Goal: Task Accomplishment & Management: Manage account settings

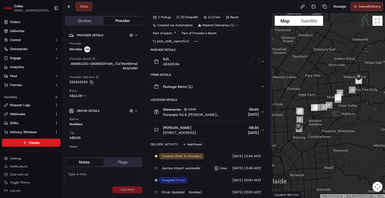
scroll to position [20, 0]
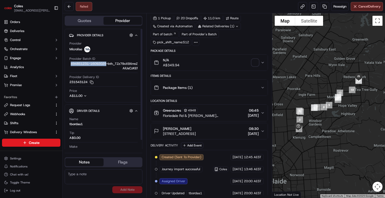
drag, startPoint x: 69, startPoint y: 63, endPoint x: 107, endPoint y: 63, distance: 37.4
click at [107, 63] on div "Provider Microlise Provider Batch ID 4948S1231-16092025-bth_TZz79xX9XrreZAiUsCz…" at bounding box center [103, 69] width 69 height 61
copy span "4948S1231-16092025"
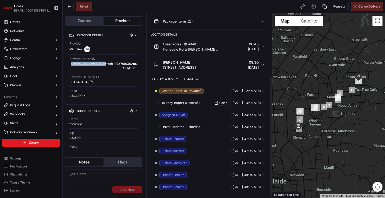
scroll to position [95, 0]
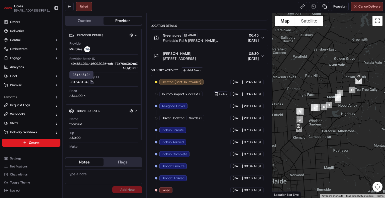
click at [93, 82] on rect "button" at bounding box center [92, 83] width 2 height 2
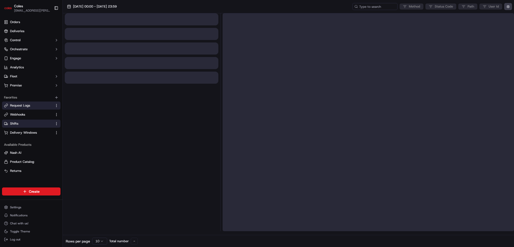
click at [28, 123] on link "Shifts" at bounding box center [28, 123] width 48 height 5
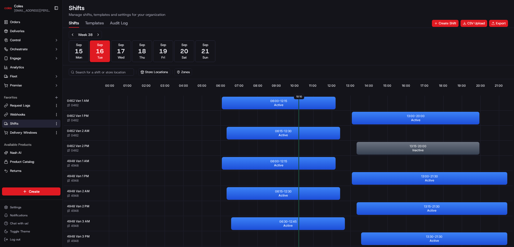
click at [149, 70] on button "Store Locations" at bounding box center [153, 71] width 31 height 7
type input "462"
click at [163, 92] on span "[PERSON_NAME] (0462)" at bounding box center [177, 91] width 62 height 5
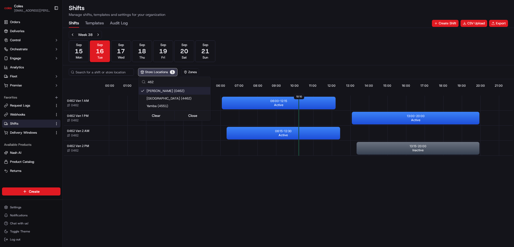
click at [289, 50] on html "Coles [EMAIL_ADDRESS][PERSON_NAME][PERSON_NAME][DOMAIN_NAME] Toggle Sidebar Ord…" at bounding box center [257, 123] width 514 height 247
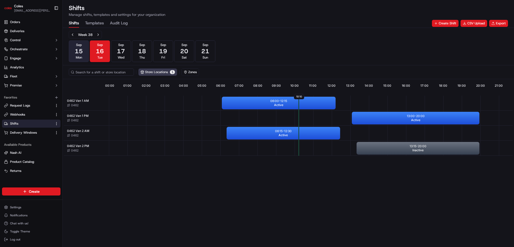
click at [83, 53] on button "[DATE] Mon" at bounding box center [79, 51] width 20 height 22
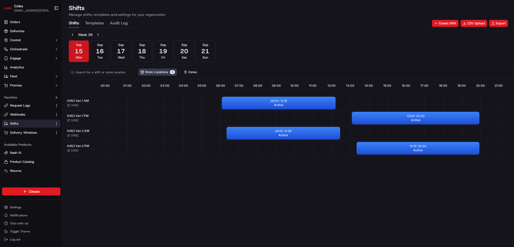
scroll to position [0, 42]
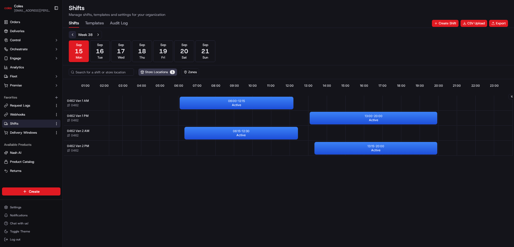
click at [74, 35] on button "Previous week" at bounding box center [72, 34] width 7 height 7
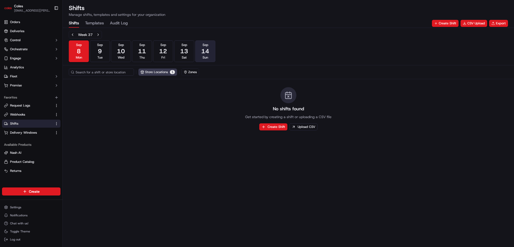
click at [201, 52] on button "[DATE] Sun" at bounding box center [205, 51] width 20 height 22
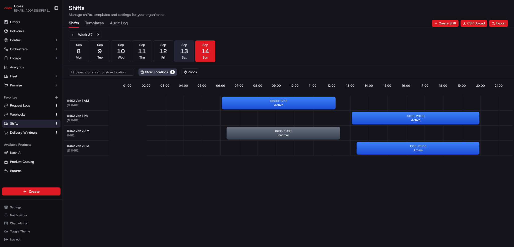
click at [184, 50] on span "13" at bounding box center [184, 51] width 8 height 8
click at [168, 49] on button "[DATE] Fri" at bounding box center [163, 51] width 20 height 22
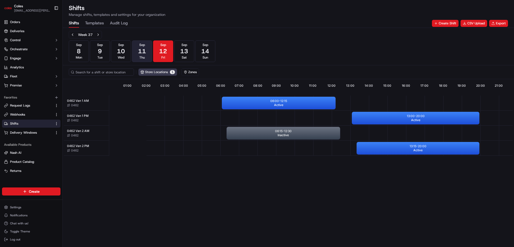
drag, startPoint x: 144, startPoint y: 49, endPoint x: 140, endPoint y: 50, distance: 3.3
click at [143, 50] on span "11" at bounding box center [142, 51] width 8 height 8
click at [118, 52] on span "10" at bounding box center [121, 51] width 8 height 8
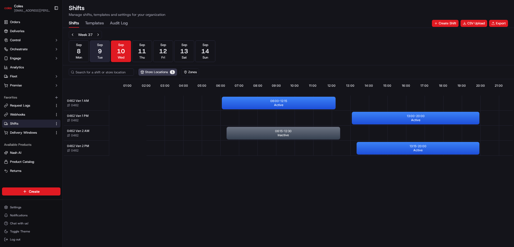
click at [102, 54] on span "9" at bounding box center [100, 51] width 4 height 8
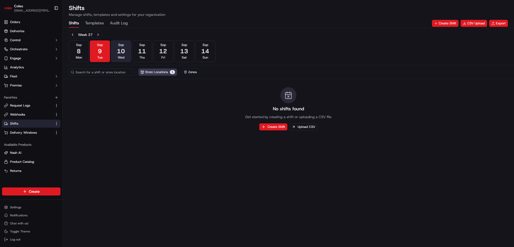
click at [118, 52] on span "10" at bounding box center [121, 51] width 8 height 8
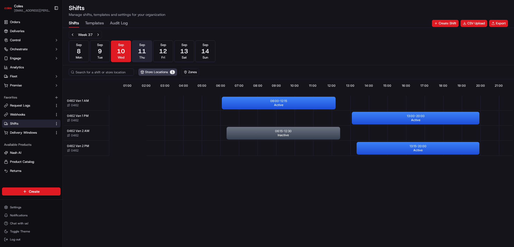
click at [140, 53] on span "11" at bounding box center [142, 51] width 8 height 8
click at [163, 53] on span "12" at bounding box center [163, 51] width 8 height 8
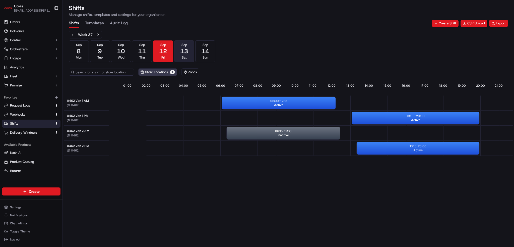
click at [187, 51] on span "13" at bounding box center [184, 51] width 8 height 8
click at [201, 52] on button "[DATE] Sun" at bounding box center [205, 51] width 20 height 22
drag, startPoint x: 187, startPoint y: 52, endPoint x: 179, endPoint y: 52, distance: 7.3
click at [187, 52] on span "13" at bounding box center [184, 51] width 8 height 8
click at [168, 54] on button "[DATE] Fri" at bounding box center [163, 51] width 20 height 22
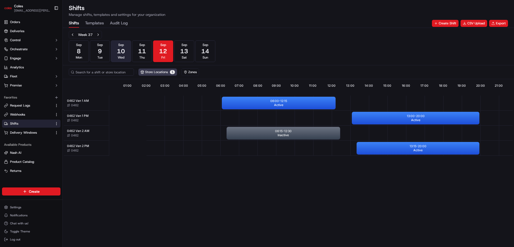
drag, startPoint x: 141, startPoint y: 54, endPoint x: 128, endPoint y: 54, distance: 13.1
click at [141, 54] on span "11" at bounding box center [142, 51] width 8 height 8
click at [125, 54] on button "[DATE] Wed" at bounding box center [121, 51] width 20 height 22
click at [137, 50] on button "[DATE] Thu" at bounding box center [142, 51] width 20 height 22
click at [159, 52] on span "12" at bounding box center [163, 51] width 8 height 8
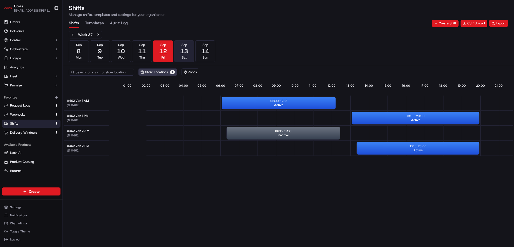
click at [186, 54] on span "13" at bounding box center [184, 51] width 8 height 8
click at [201, 52] on button "[DATE] Sun" at bounding box center [205, 51] width 20 height 22
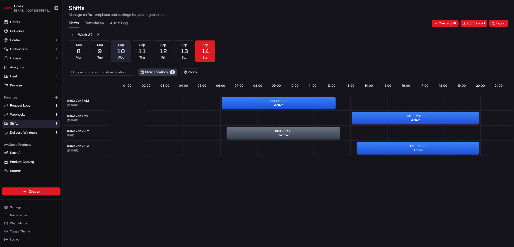
click at [125, 49] on button "[DATE] Wed" at bounding box center [121, 51] width 20 height 22
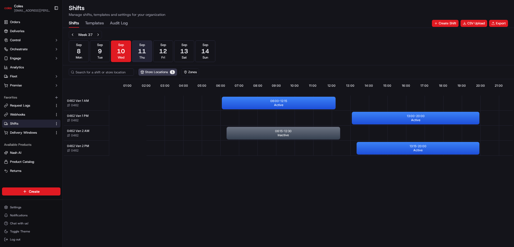
click at [146, 51] on button "[DATE] Thu" at bounding box center [142, 51] width 20 height 22
click at [165, 50] on span "12" at bounding box center [163, 51] width 8 height 8
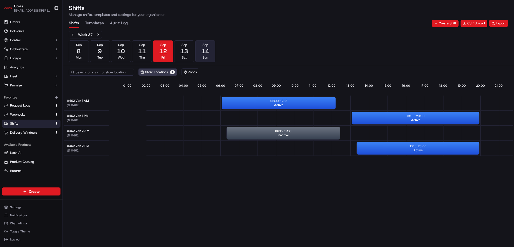
drag, startPoint x: 188, startPoint y: 52, endPoint x: 197, endPoint y: 54, distance: 9.7
click at [188, 52] on span "13" at bounding box center [184, 51] width 8 height 8
click at [200, 54] on button "[DATE] Sun" at bounding box center [205, 51] width 20 height 22
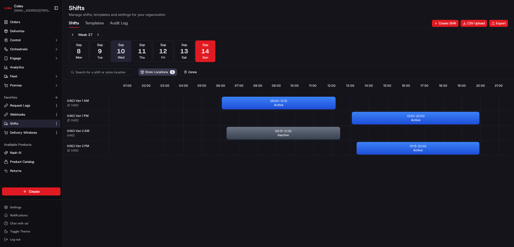
click at [115, 56] on button "[DATE] Wed" at bounding box center [121, 51] width 20 height 22
click at [108, 47] on button "[DATE] Tue" at bounding box center [100, 51] width 20 height 22
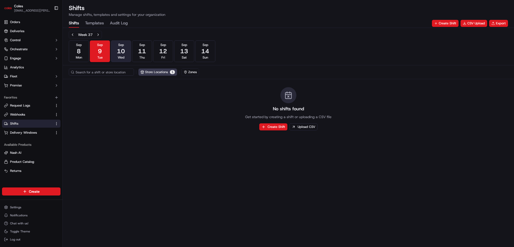
click at [120, 51] on span "10" at bounding box center [121, 51] width 8 height 8
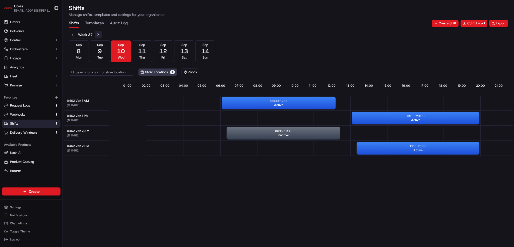
click at [95, 34] on button "Next week" at bounding box center [98, 34] width 7 height 7
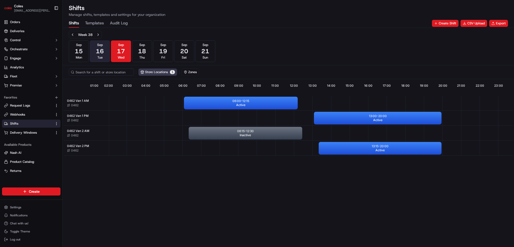
scroll to position [0, 42]
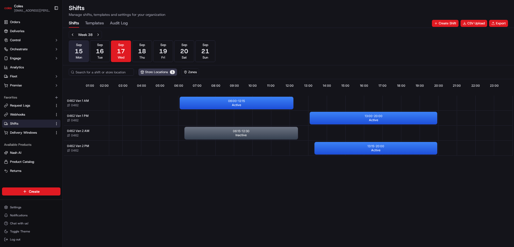
click at [83, 45] on button "[DATE] Mon" at bounding box center [79, 51] width 20 height 22
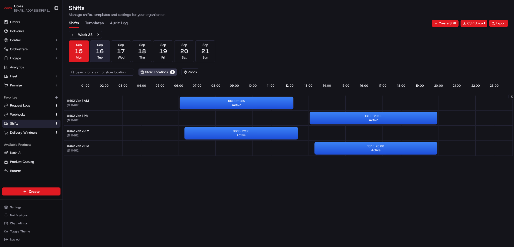
click at [101, 49] on span "16" at bounding box center [100, 51] width 8 height 8
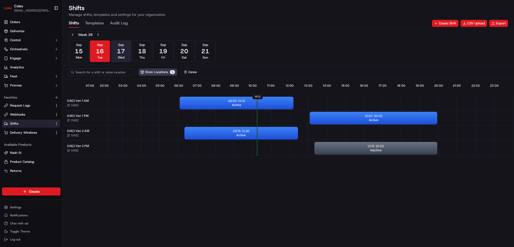
click at [128, 55] on button "[DATE] Wed" at bounding box center [121, 51] width 20 height 22
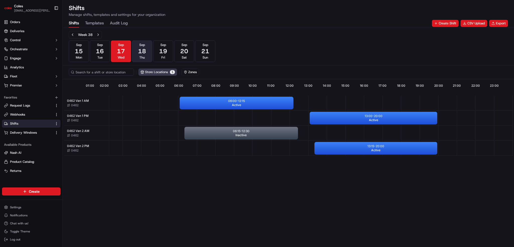
click at [136, 53] on button "[DATE] Thu" at bounding box center [142, 51] width 20 height 22
click at [172, 50] on button "[DATE] Fri" at bounding box center [163, 51] width 20 height 22
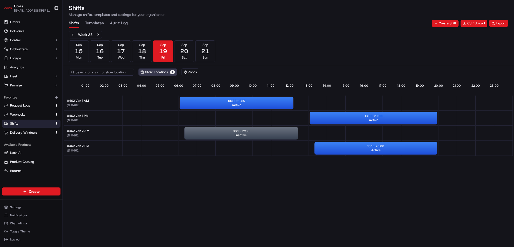
click at [195, 50] on div "[DATE] [DATE] [DATE] [DATE] [DATE] [DATE] [DATE] Sun" at bounding box center [142, 51] width 146 height 22
click at [208, 51] on span "21" at bounding box center [205, 51] width 8 height 8
click at [193, 52] on button "[DATE] Sat" at bounding box center [184, 51] width 20 height 22
click at [171, 54] on button "[DATE] Fri" at bounding box center [163, 51] width 20 height 22
drag, startPoint x: 144, startPoint y: 54, endPoint x: 128, endPoint y: 54, distance: 15.5
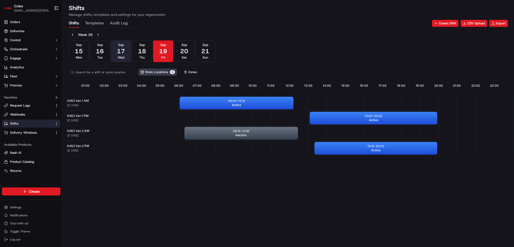
click at [144, 54] on span "18" at bounding box center [142, 51] width 8 height 8
click at [125, 54] on button "[DATE] Wed" at bounding box center [121, 51] width 20 height 22
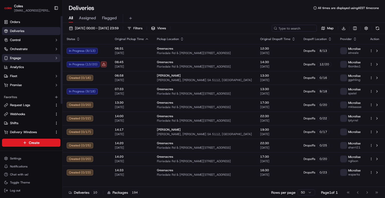
click at [23, 55] on button "Engage" at bounding box center [31, 58] width 58 height 8
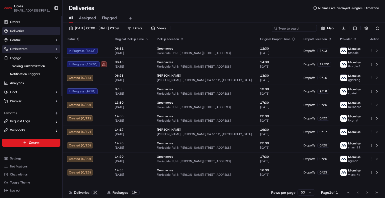
click at [23, 50] on span "Orchestrate" at bounding box center [19, 49] width 18 height 5
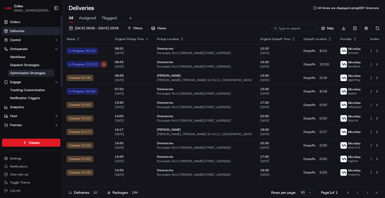
click at [25, 71] on span "Optimization Strategies" at bounding box center [27, 73] width 35 height 5
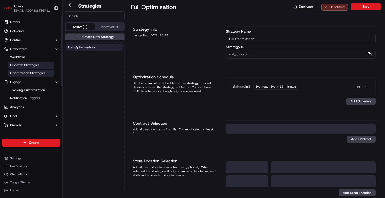
click at [30, 63] on link "Dispatch Strategies" at bounding box center [31, 65] width 46 height 7
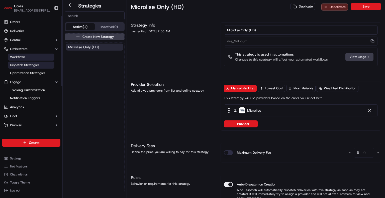
click at [23, 55] on span "Workflows" at bounding box center [17, 57] width 15 height 5
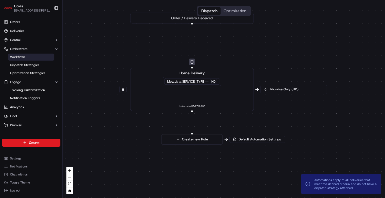
drag, startPoint x: 326, startPoint y: 141, endPoint x: 294, endPoint y: 124, distance: 36.0
click at [295, 123] on div "0 0 Order / Delivery Received Home Delivery Metadata .SERVICE_TYPE == HD Last u…" at bounding box center [224, 99] width 323 height 198
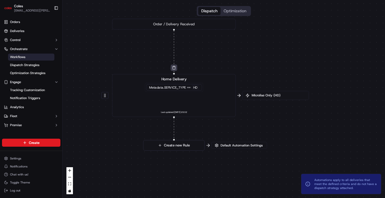
drag, startPoint x: 287, startPoint y: 126, endPoint x: 253, endPoint y: 132, distance: 34.3
click at [269, 132] on div "0 0 Order / Delivery Received Home Delivery Metadata .SERVICE_TYPE == HD Last u…" at bounding box center [224, 99] width 323 height 198
